Goal: Transaction & Acquisition: Purchase product/service

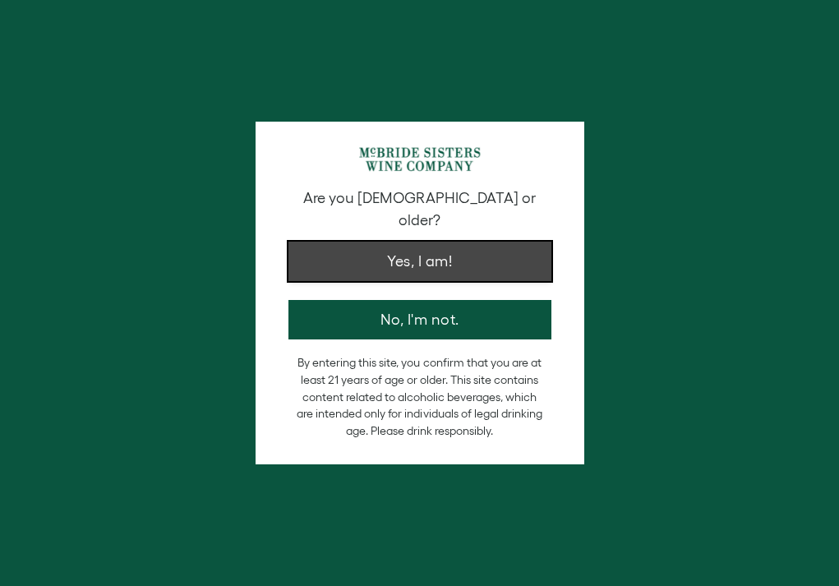
click at [358, 243] on button "Yes, I am!" at bounding box center [419, 261] width 263 height 39
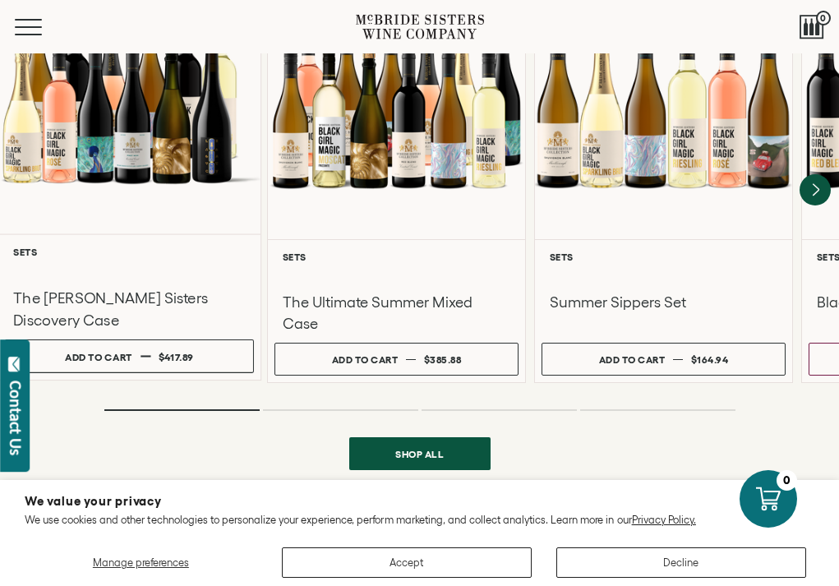
scroll to position [1353, 0]
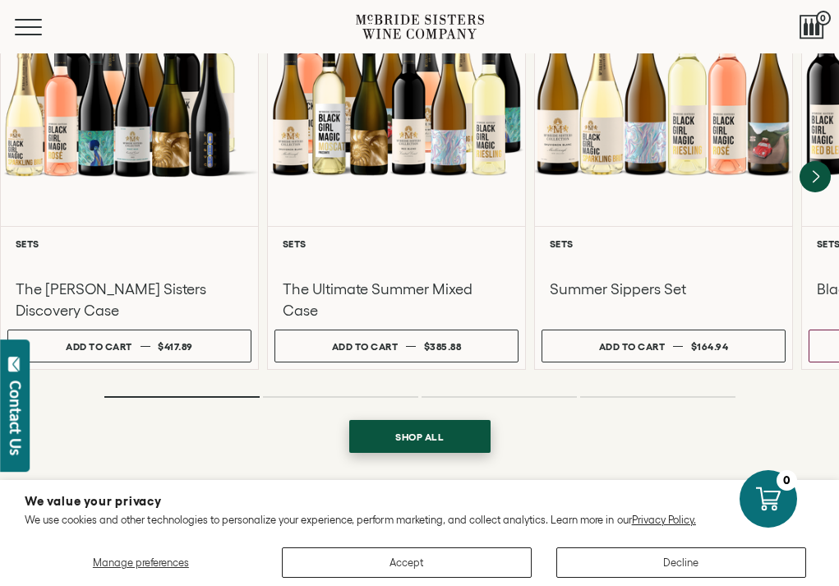
click at [430, 421] on span "Shop all" at bounding box center [419, 437] width 88 height 32
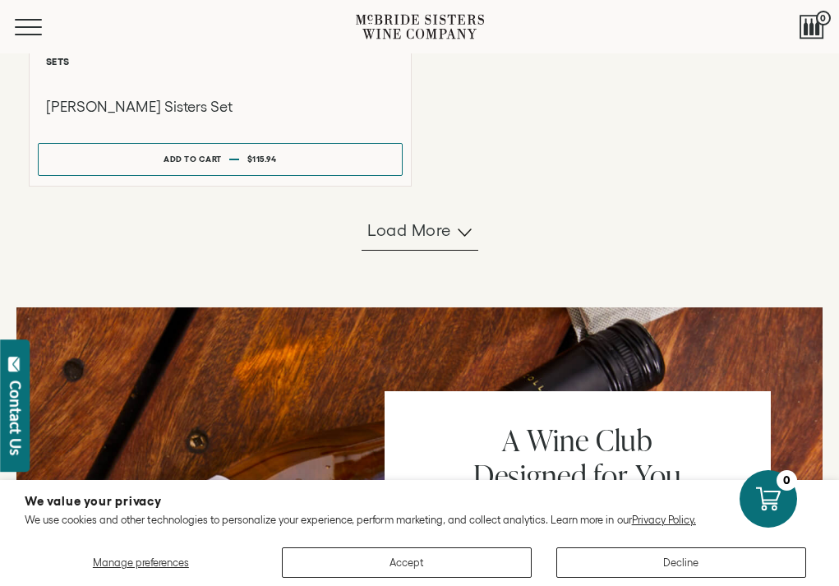
scroll to position [1597, 0]
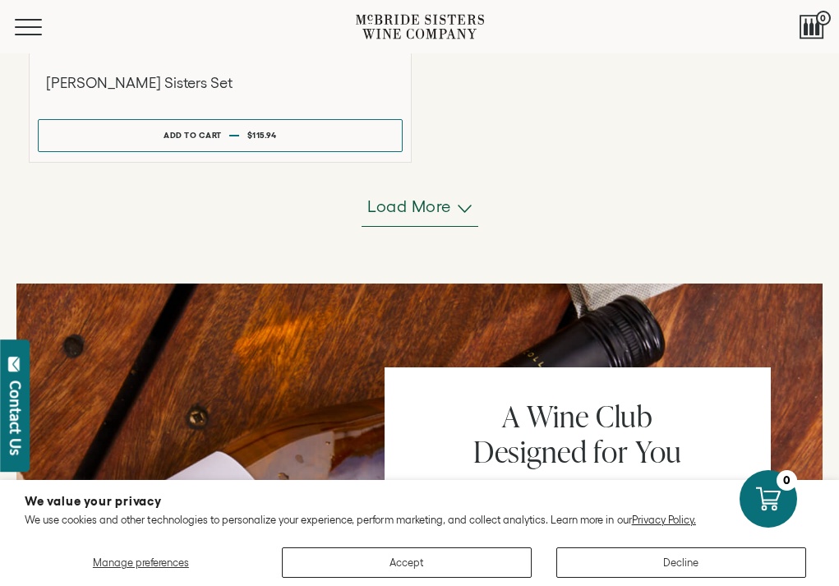
click at [438, 209] on span "Load more" at bounding box center [409, 206] width 84 height 23
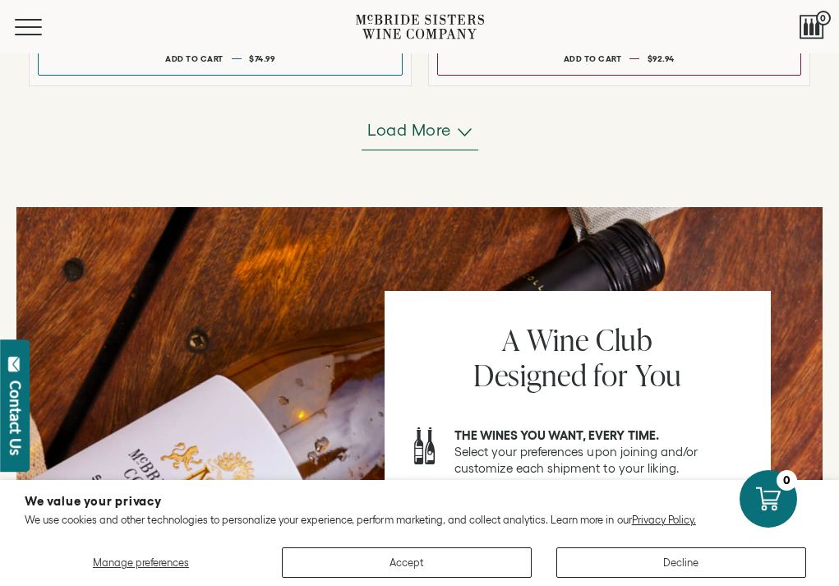
scroll to position [3004, 0]
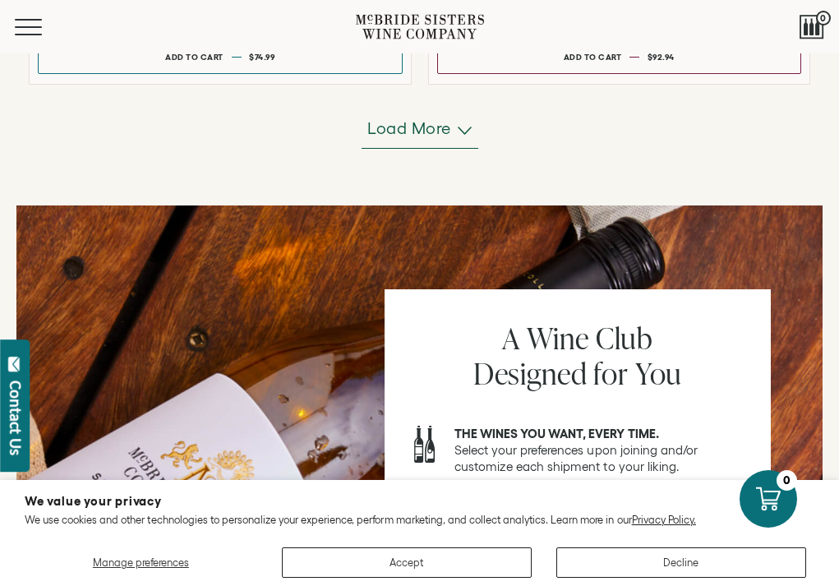
click at [407, 131] on span "Load more" at bounding box center [409, 128] width 84 height 23
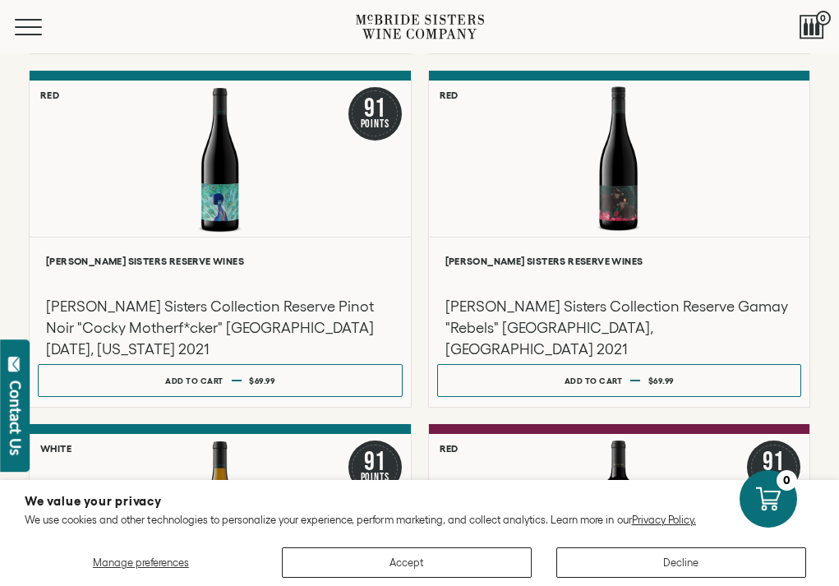
scroll to position [3376, 0]
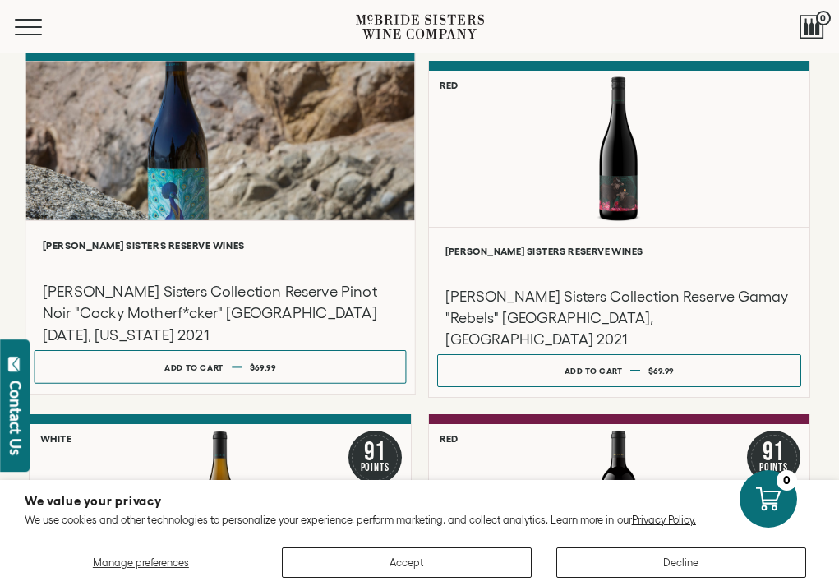
click at [198, 308] on h3 "[PERSON_NAME] Sisters Collection Reserve Pinot Noir "Cocky Motherf*cker" [GEOGR…" at bounding box center [220, 313] width 355 height 66
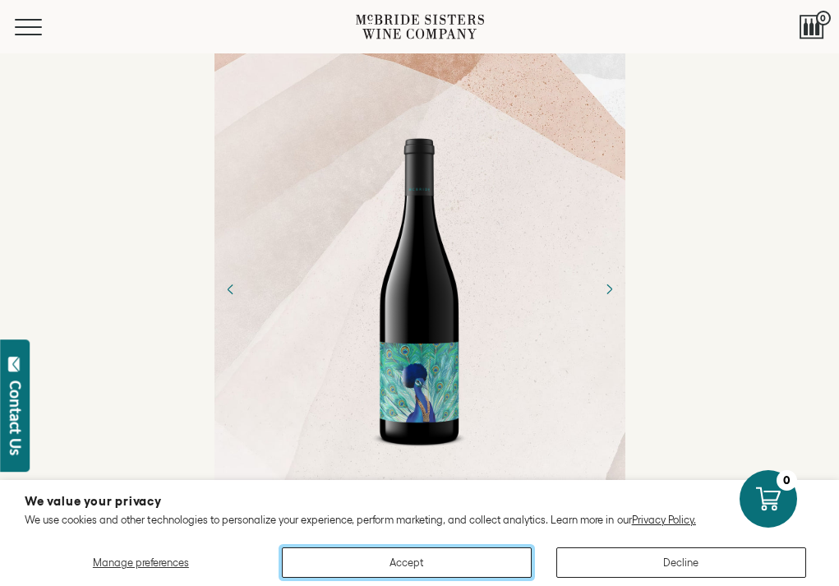
click at [432, 568] on button "Accept" at bounding box center [407, 562] width 250 height 30
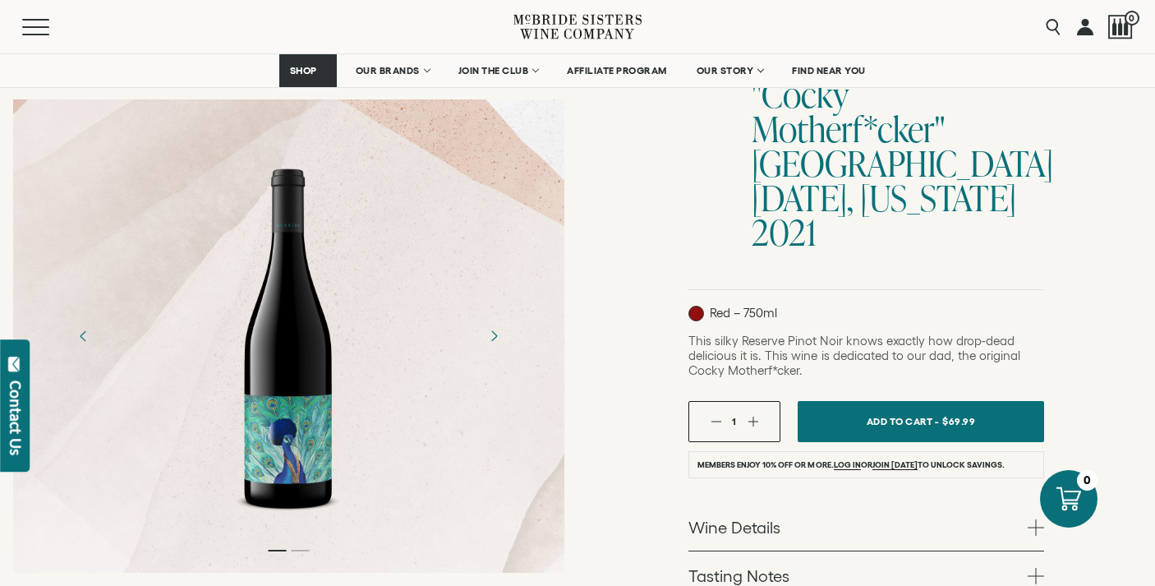
scroll to position [269, 0]
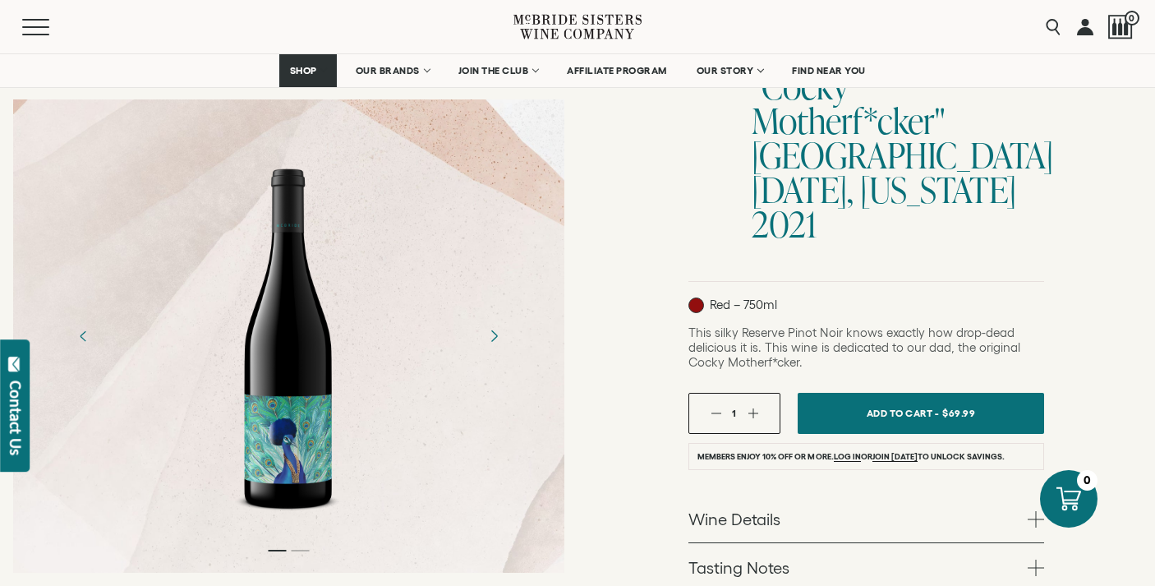
click at [500, 333] on icon "Next" at bounding box center [493, 335] width 29 height 29
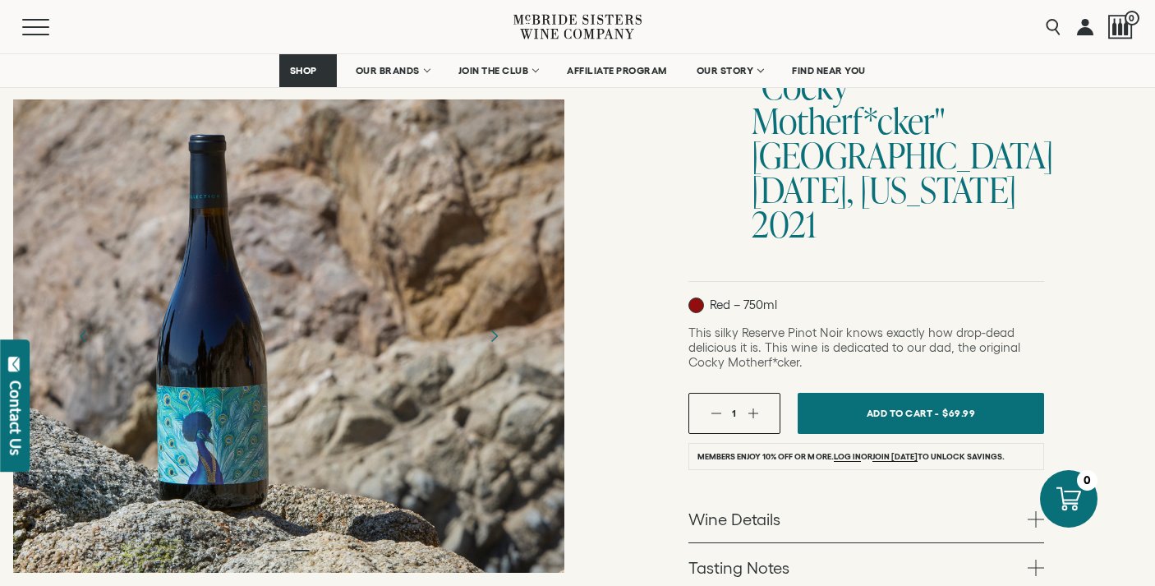
click at [500, 333] on icon "Next" at bounding box center [493, 335] width 29 height 29
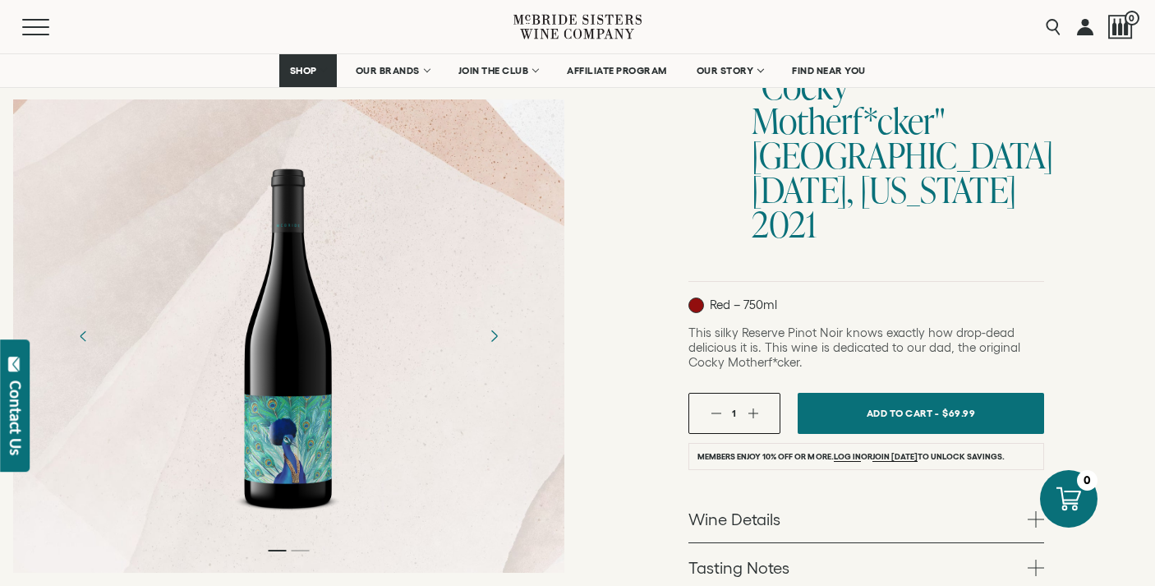
click at [486, 332] on icon "Next" at bounding box center [493, 335] width 29 height 29
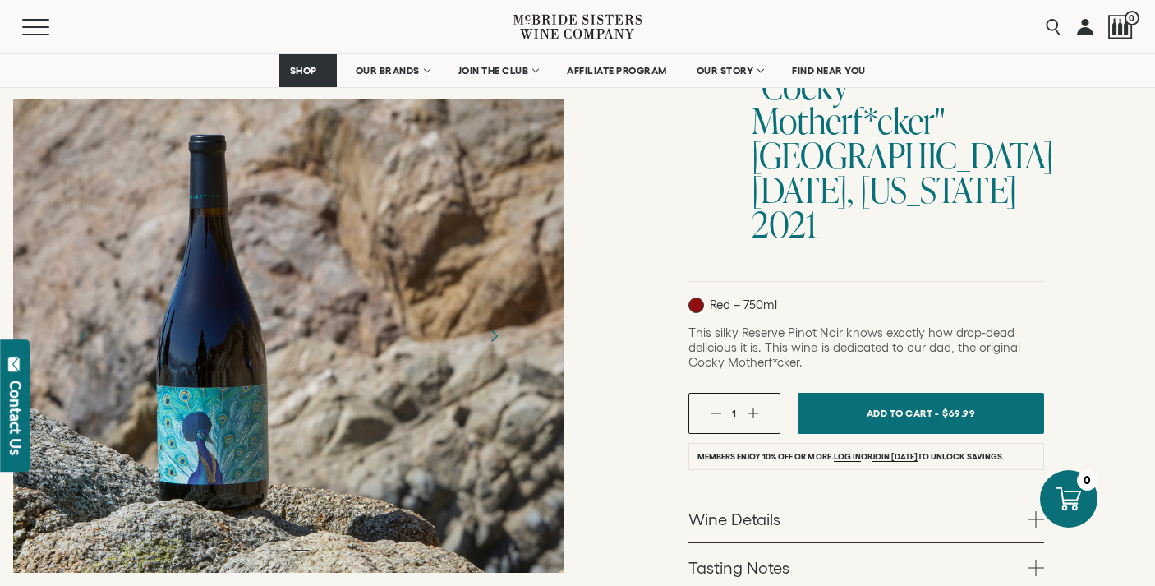
click at [486, 332] on icon "Next" at bounding box center [493, 335] width 29 height 29
